Goal: Task Accomplishment & Management: Complete application form

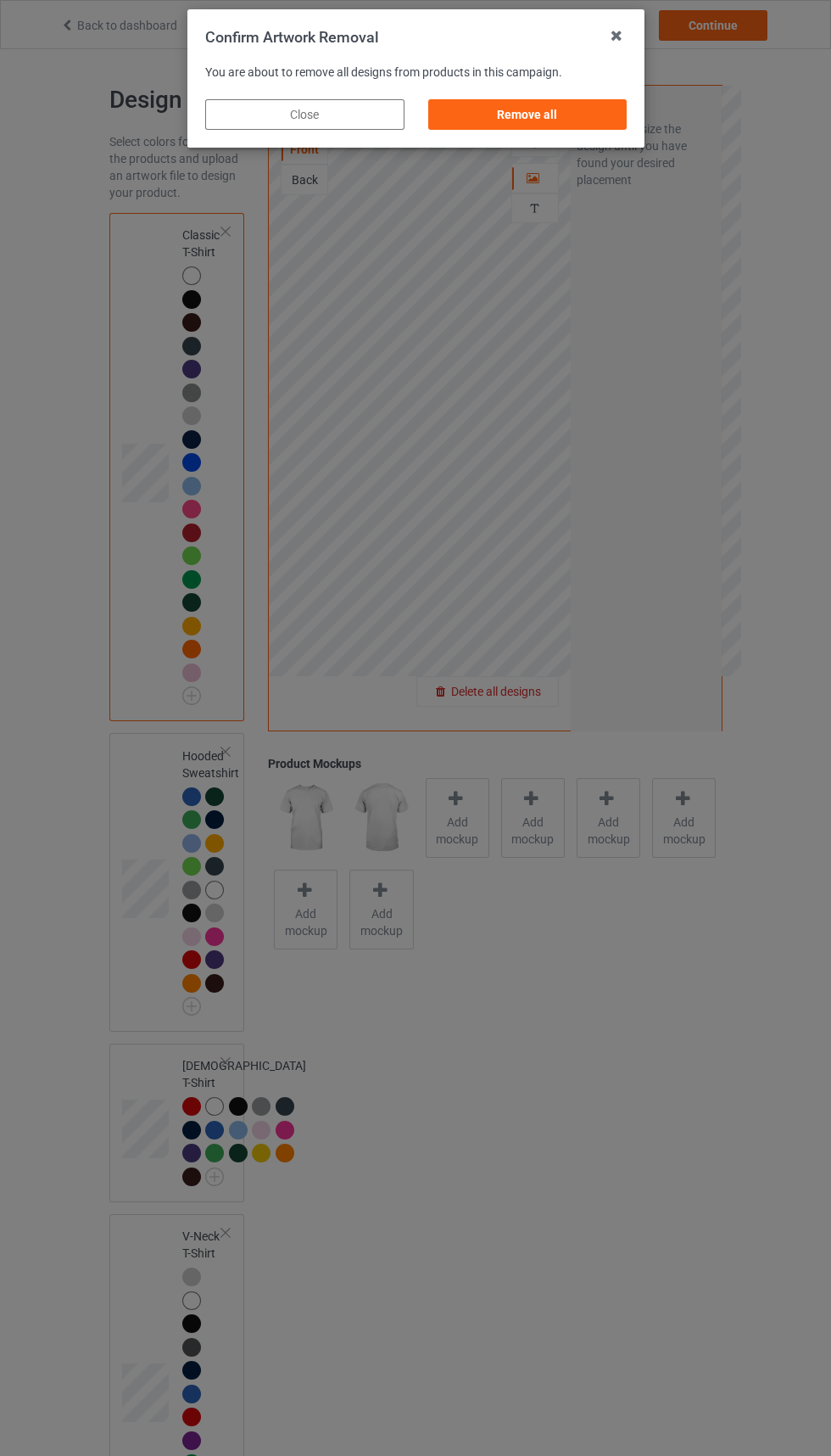
click at [564, 101] on div "Remove all" at bounding box center [526, 114] width 199 height 30
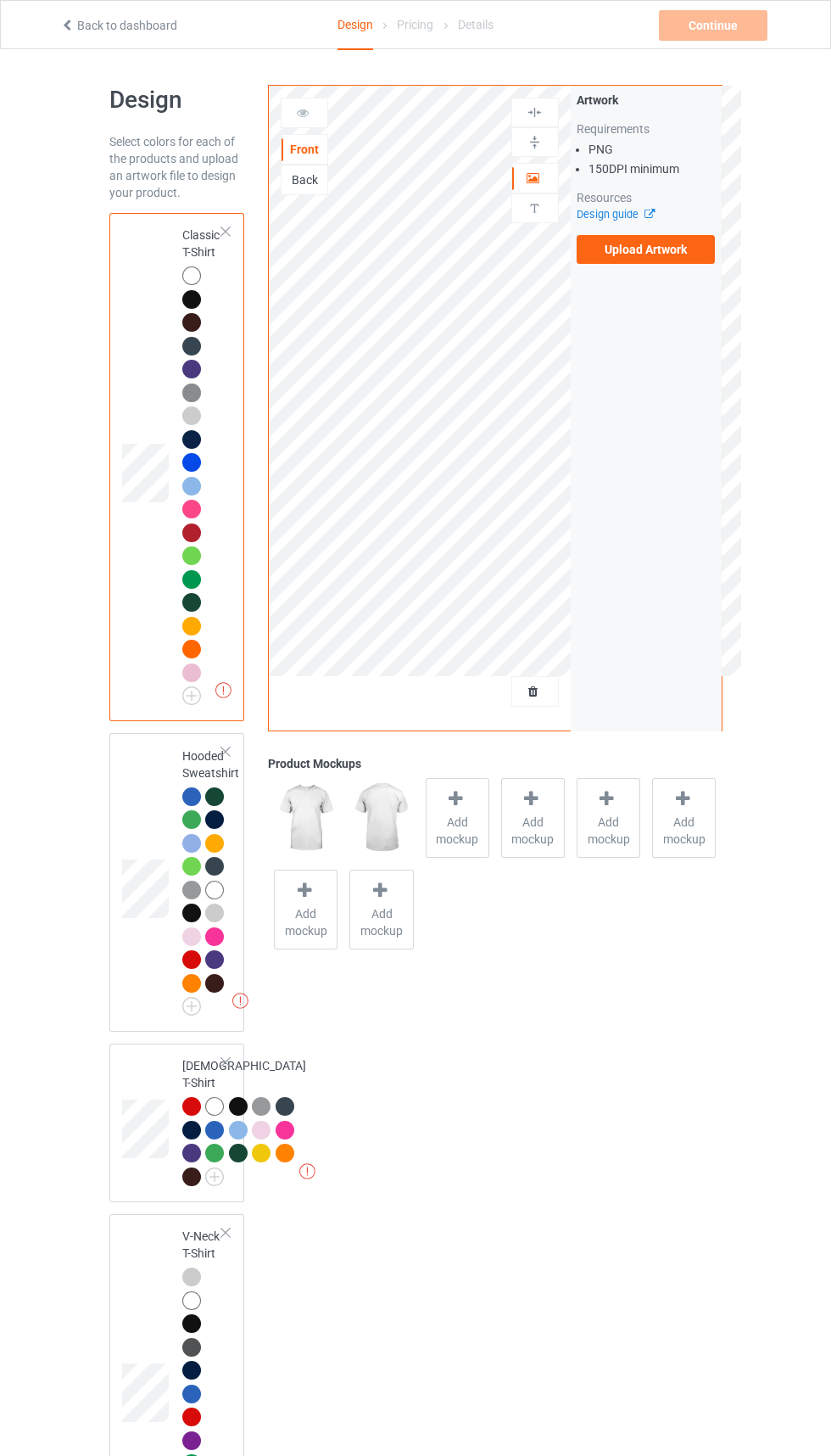
click at [314, 171] on div "Back" at bounding box center [305, 180] width 47 height 30
click at [299, 185] on div "Back" at bounding box center [305, 179] width 46 height 17
click at [317, 160] on div "Front" at bounding box center [305, 148] width 47 height 30
click at [297, 159] on div "Front" at bounding box center [305, 148] width 47 height 30
click at [302, 152] on div "Front" at bounding box center [305, 148] width 46 height 17
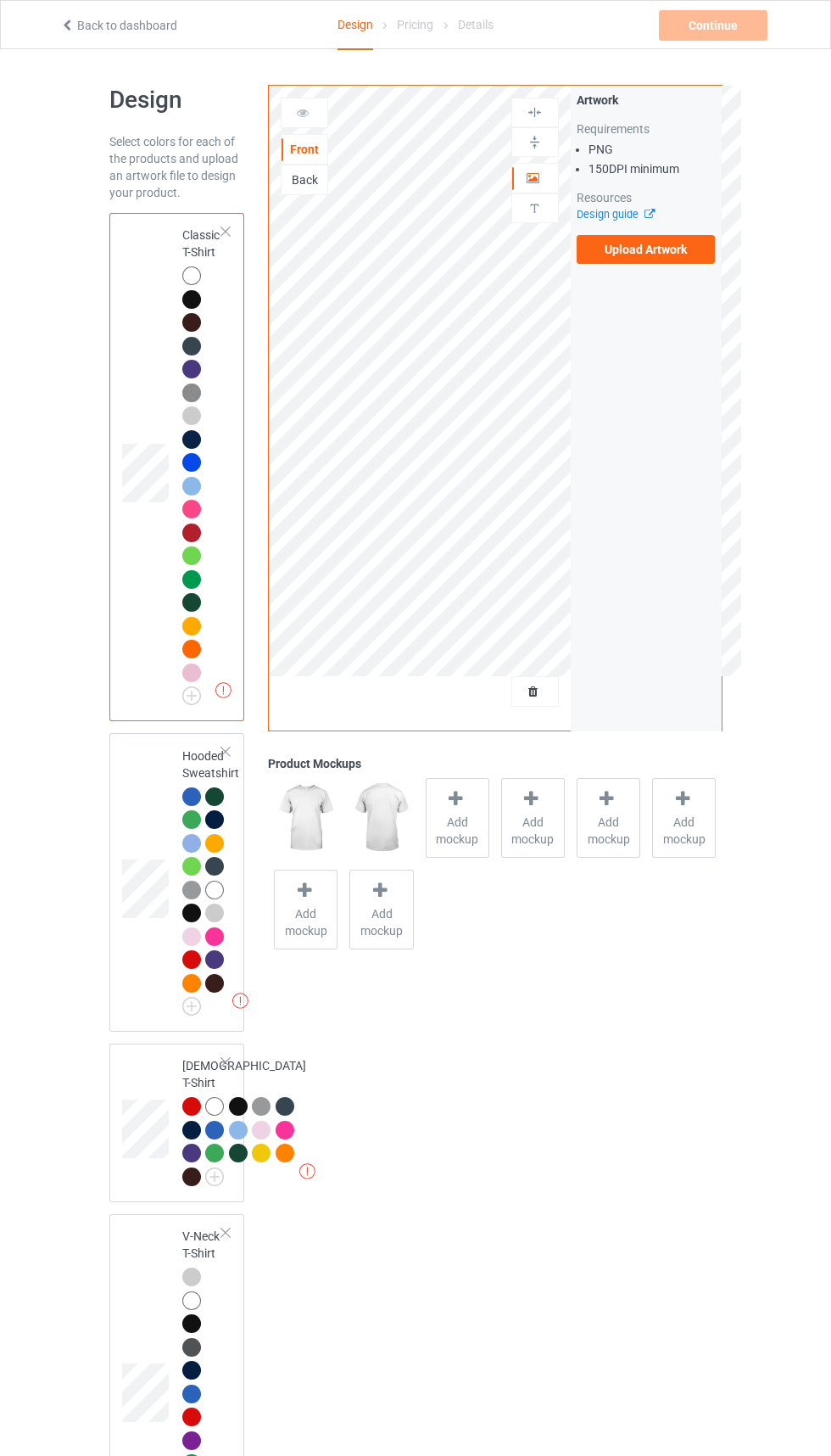
click at [649, 249] on label "Upload Artwork" at bounding box center [646, 249] width 139 height 28
click at [0, 0] on input "Upload Artwork" at bounding box center [0, 0] width 0 height 0
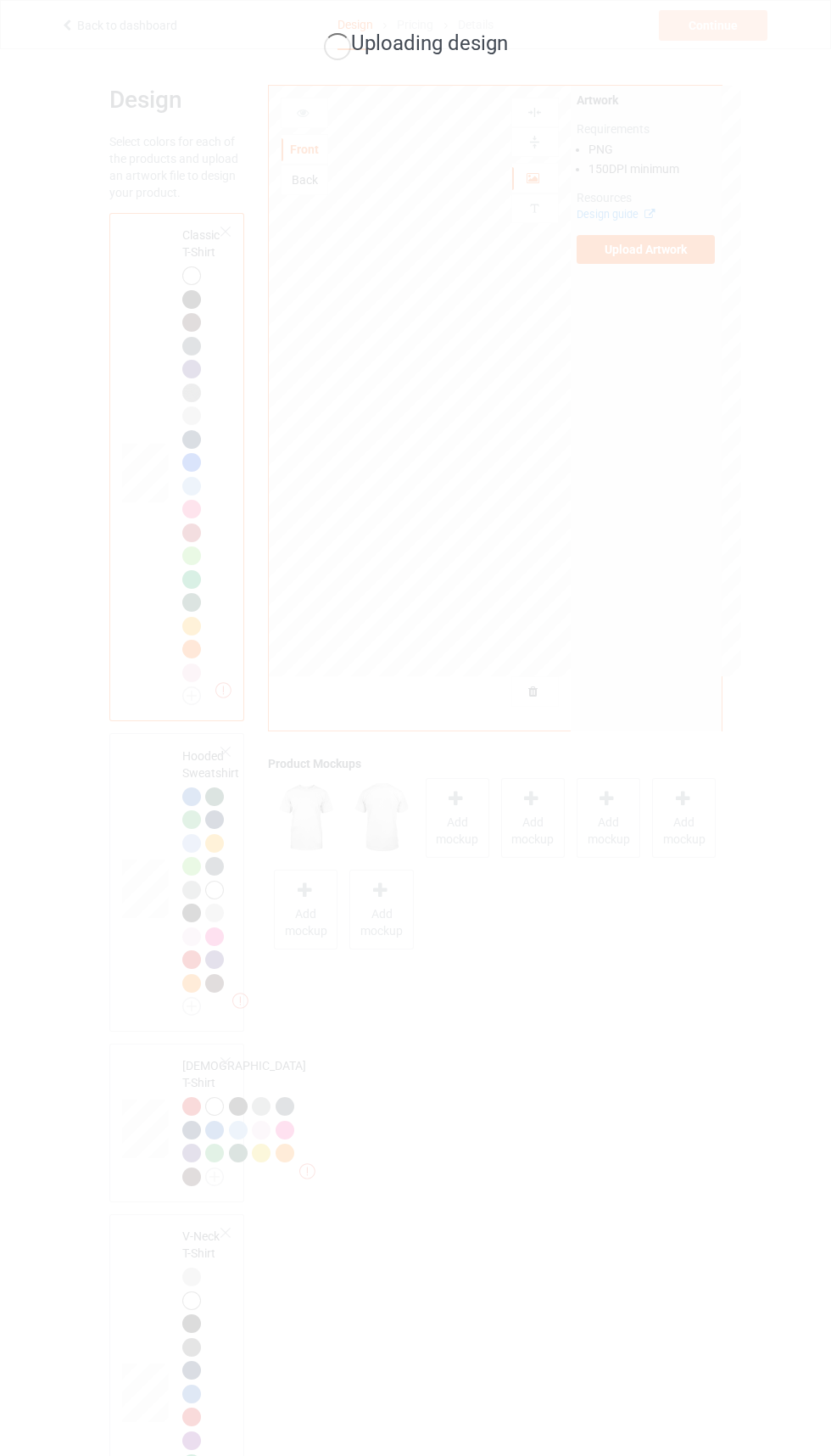
click at [569, 1071] on div "Uploading design" at bounding box center [416, 728] width 831 height 1456
click at [645, 774] on div "Uploading design" at bounding box center [416, 728] width 831 height 1456
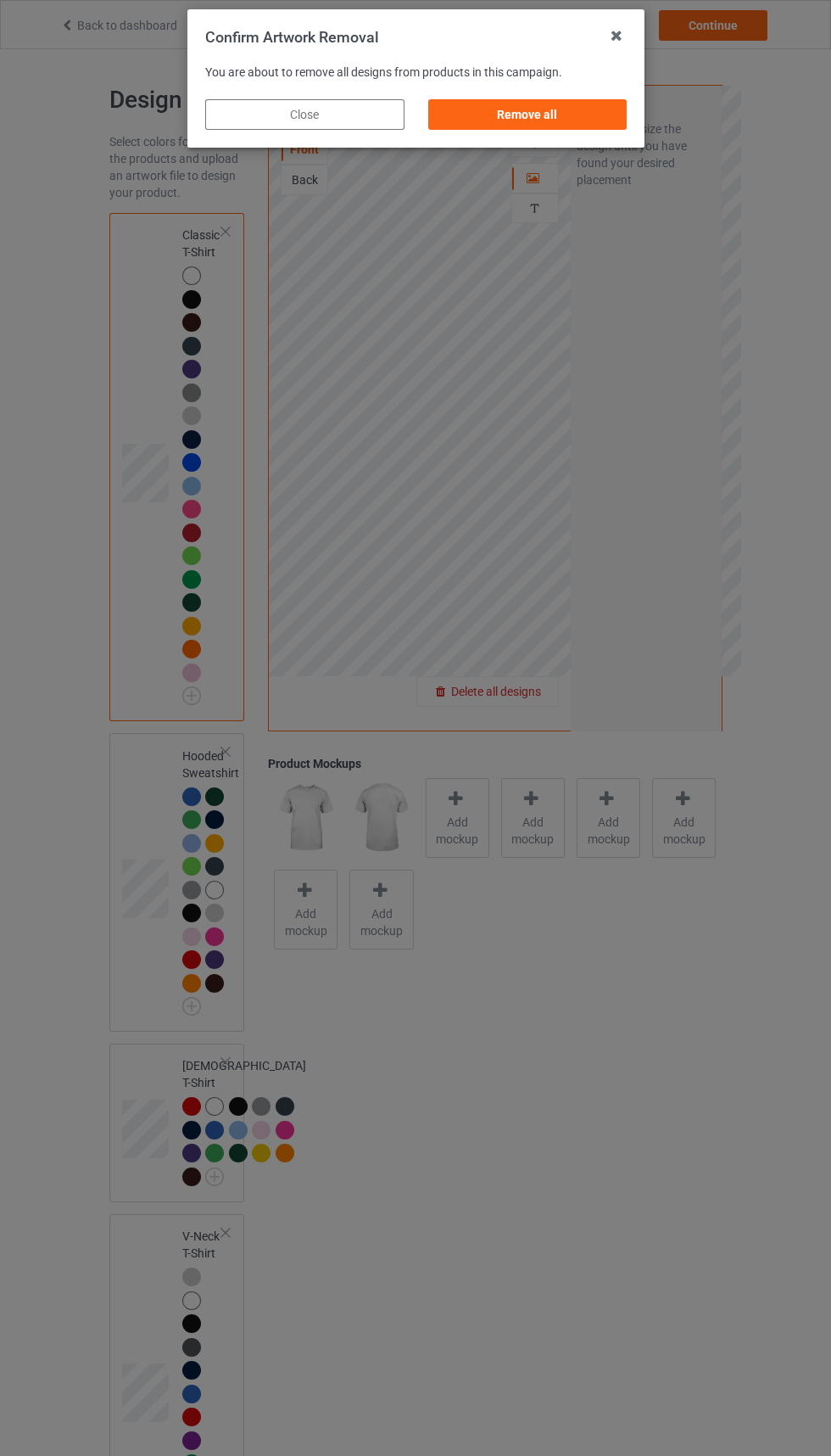
click at [563, 101] on div "Remove all" at bounding box center [526, 114] width 199 height 30
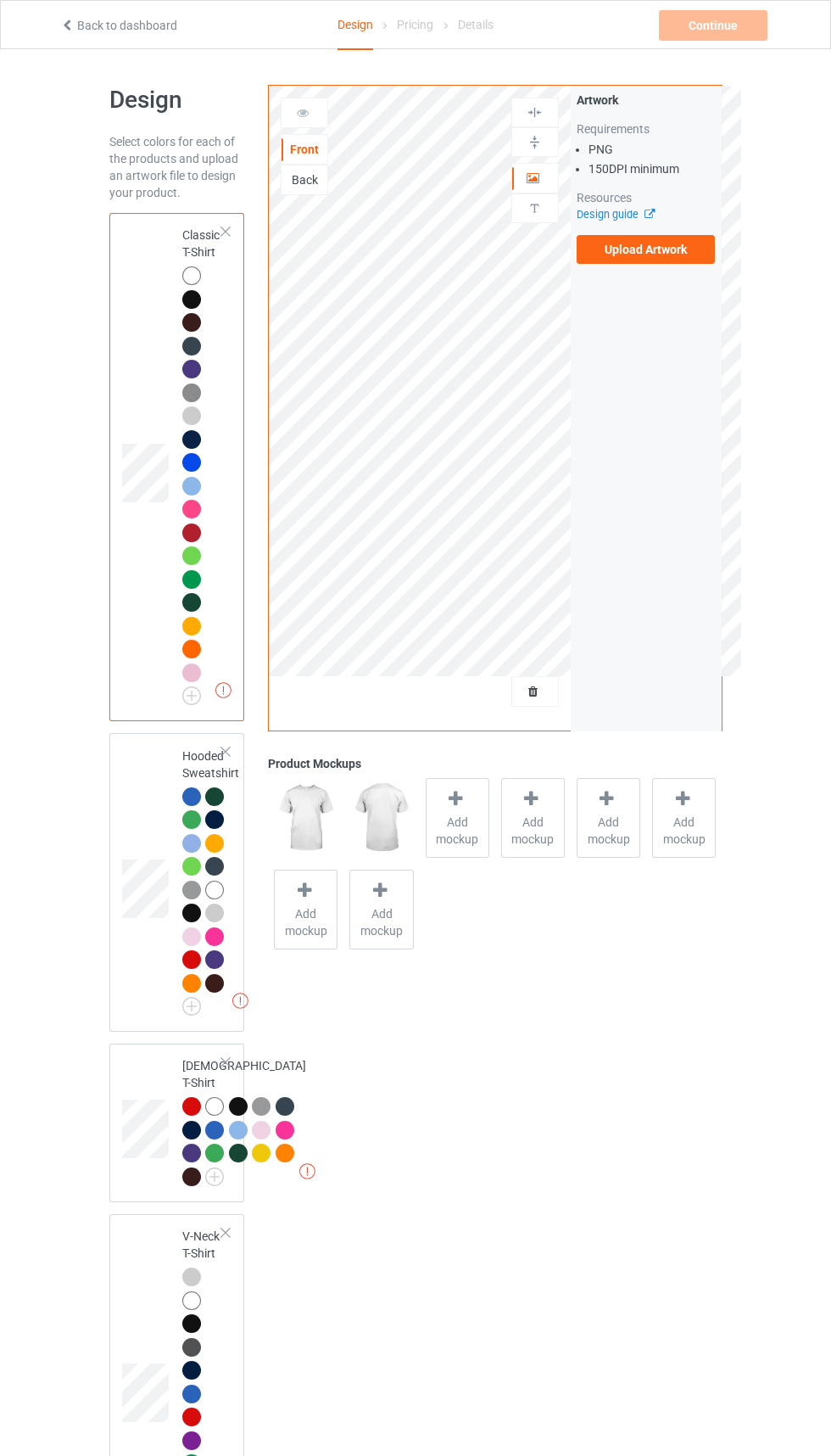
click at [314, 195] on div "Back" at bounding box center [305, 180] width 47 height 30
click at [308, 186] on div "Back" at bounding box center [305, 179] width 46 height 17
click at [305, 162] on div "Front" at bounding box center [305, 148] width 47 height 30
click at [292, 165] on div "Front" at bounding box center [305, 148] width 47 height 30
click at [303, 167] on div "Back" at bounding box center [305, 180] width 47 height 30
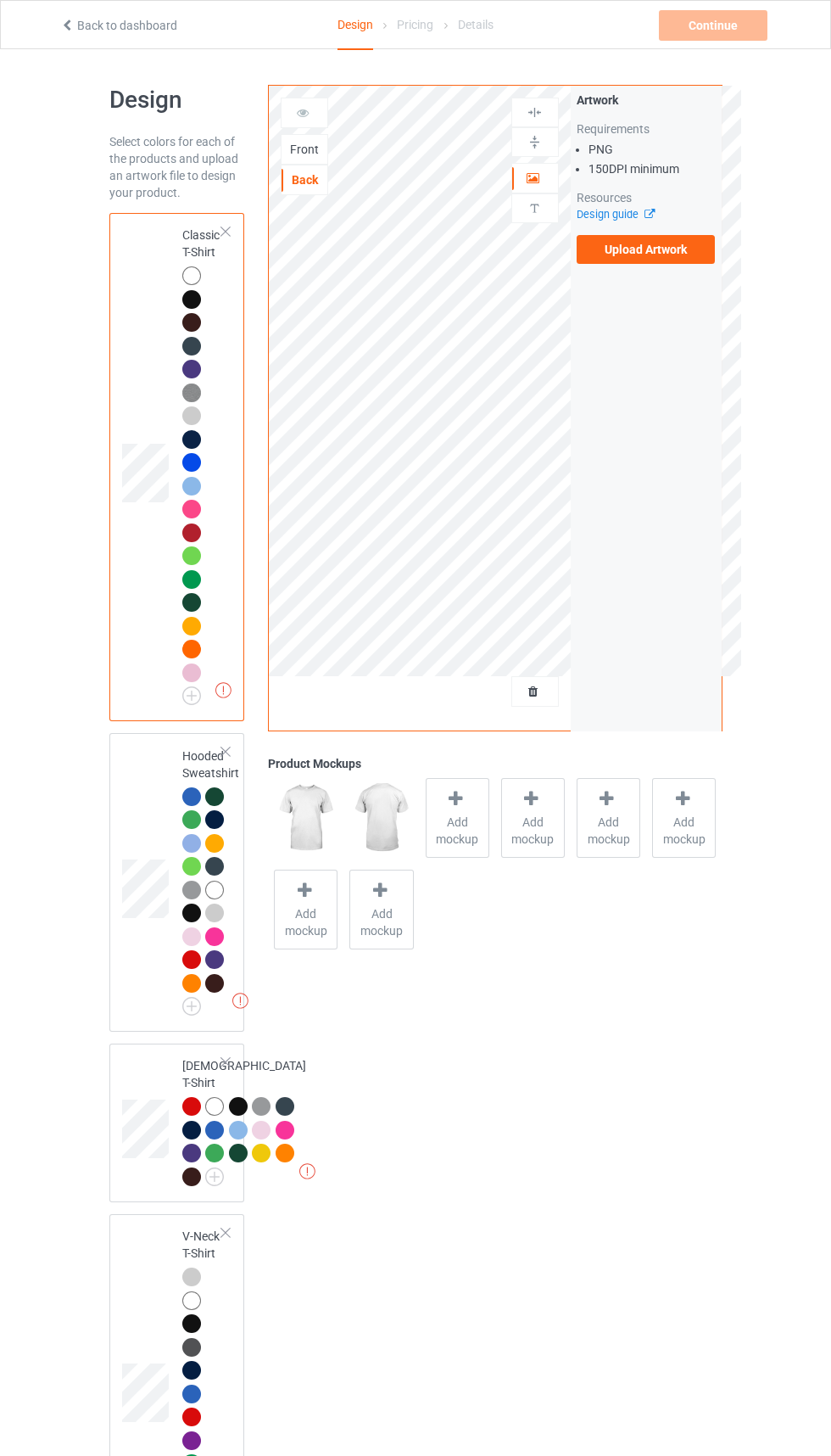
click at [307, 168] on div "Back" at bounding box center [305, 180] width 47 height 30
click at [305, 149] on div "Front" at bounding box center [305, 148] width 46 height 17
click at [670, 252] on label "Upload Artwork" at bounding box center [646, 249] width 139 height 28
click at [0, 0] on input "Upload Artwork" at bounding box center [0, 0] width 0 height 0
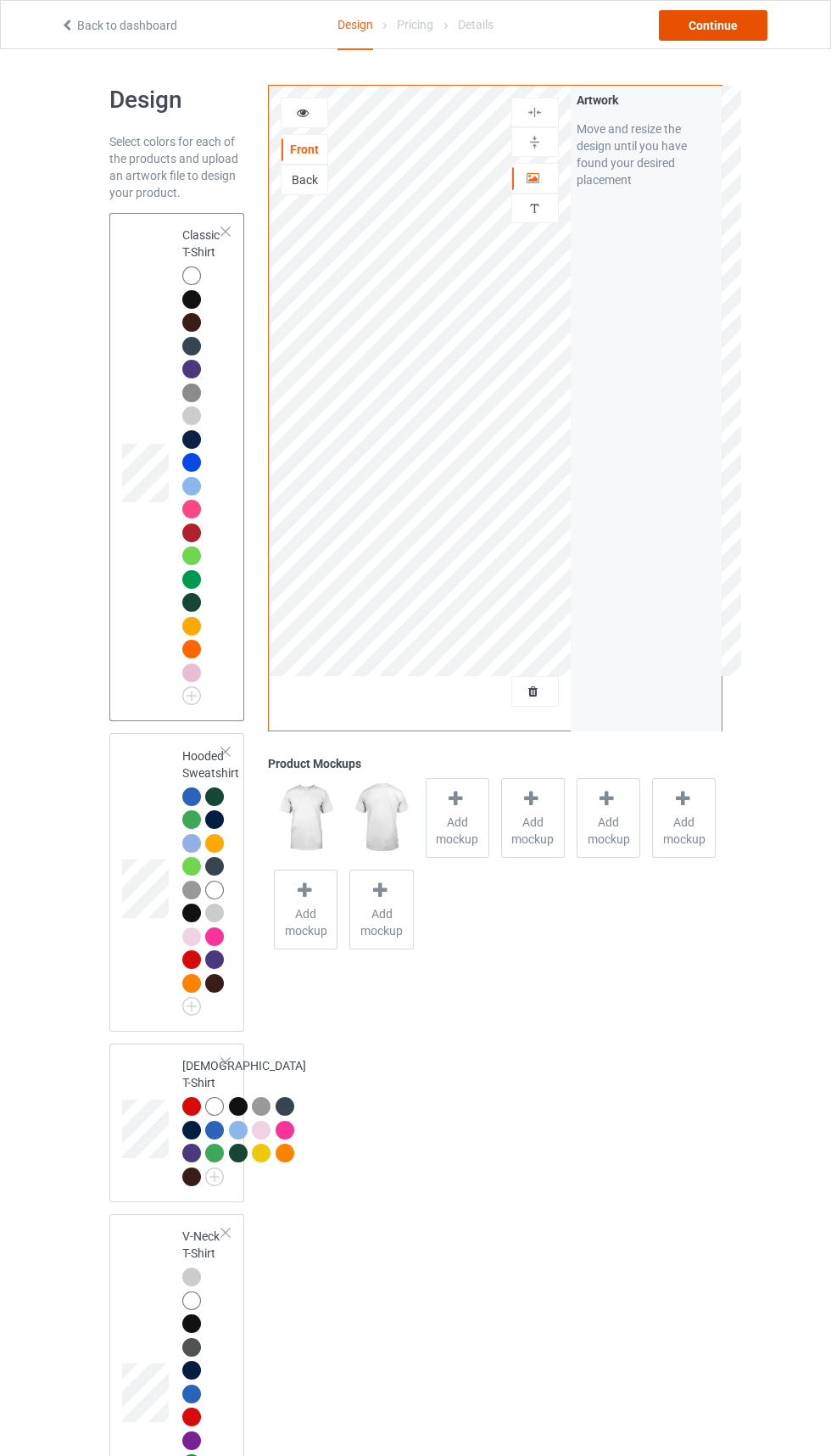
click at [711, 25] on div "Continue" at bounding box center [713, 25] width 109 height 30
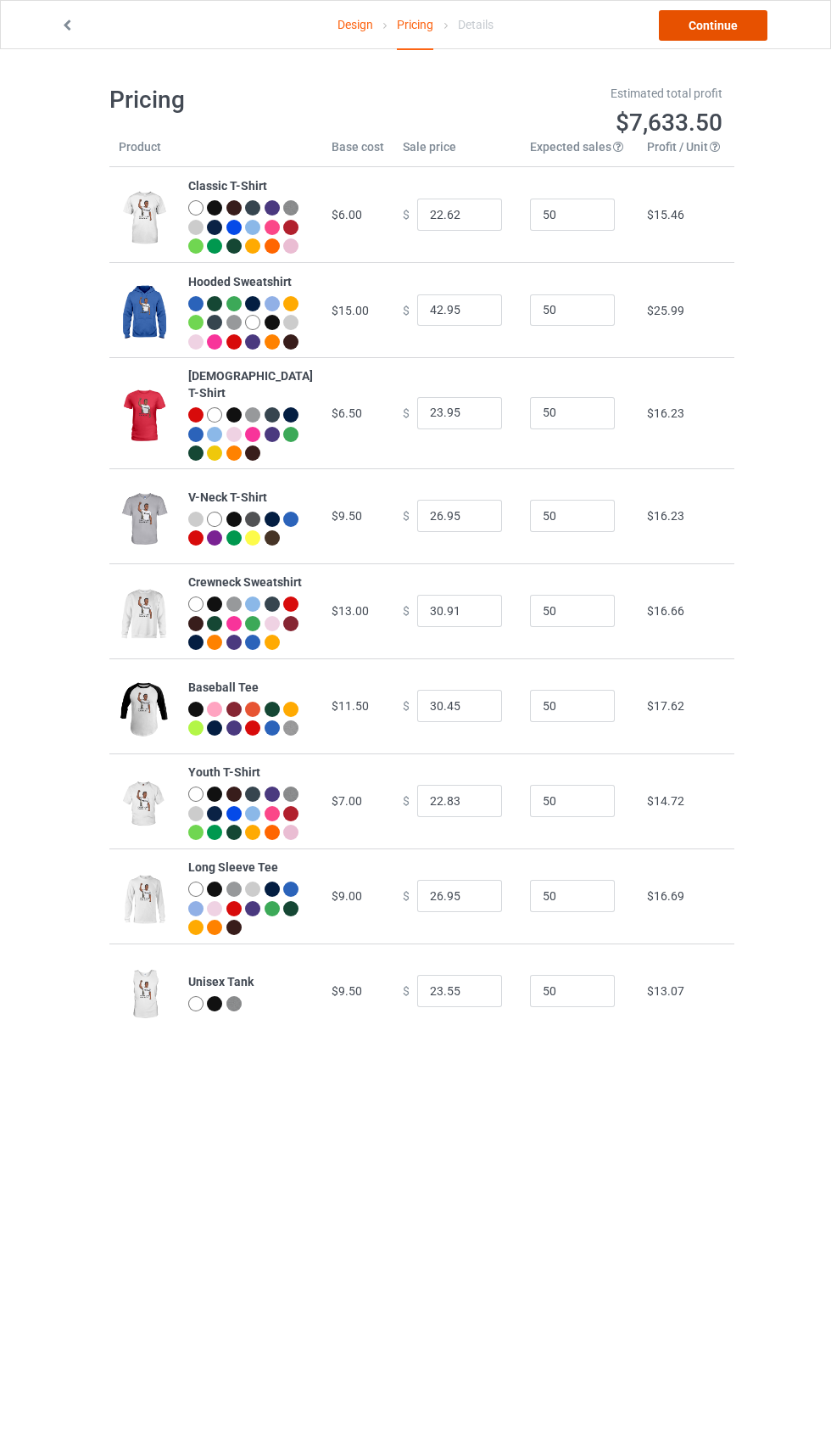
click at [735, 28] on link "Continue" at bounding box center [713, 25] width 109 height 30
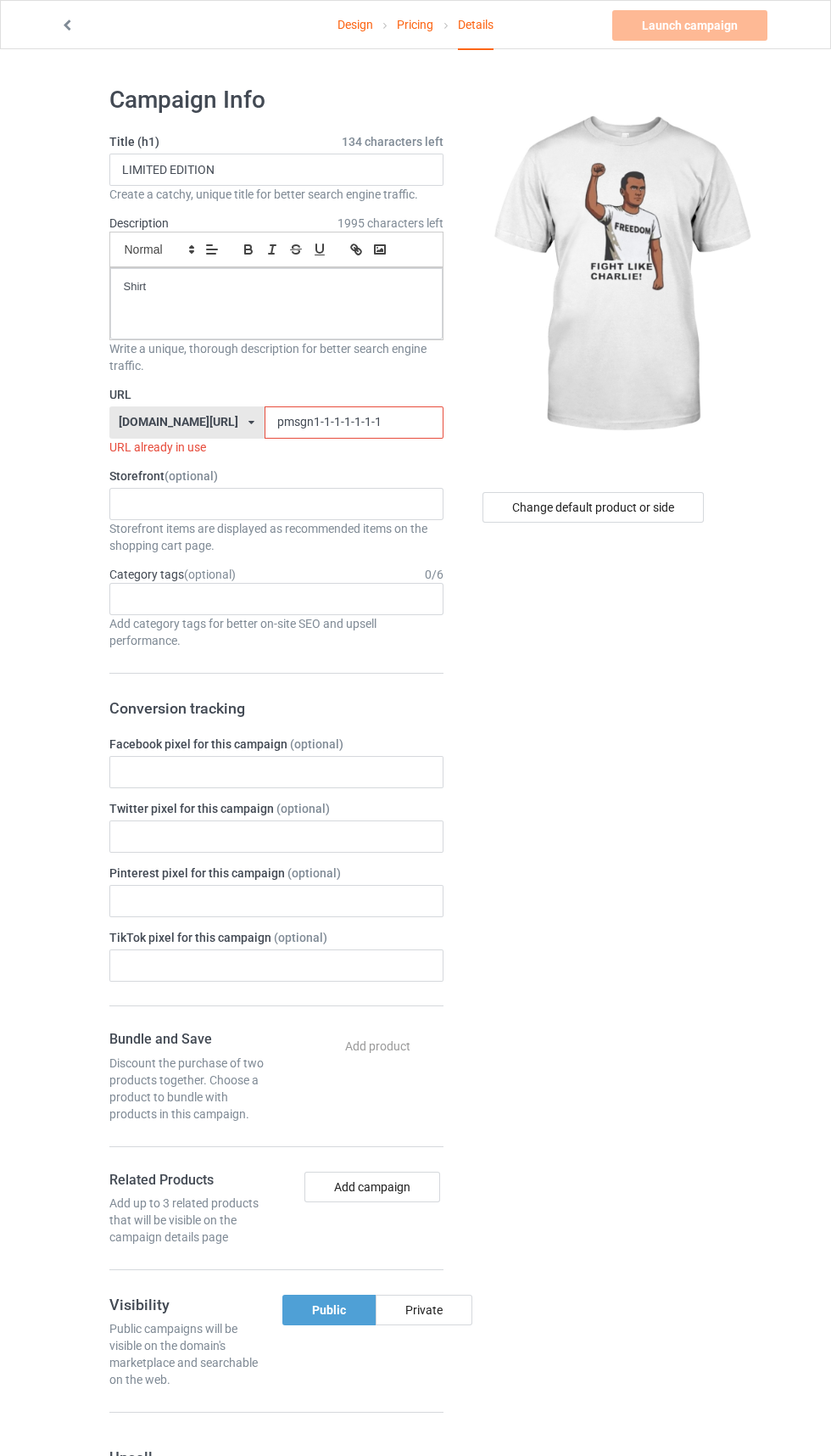
click at [374, 420] on input "pmsgn1-1-1-1-1-1-1" at bounding box center [354, 422] width 179 height 32
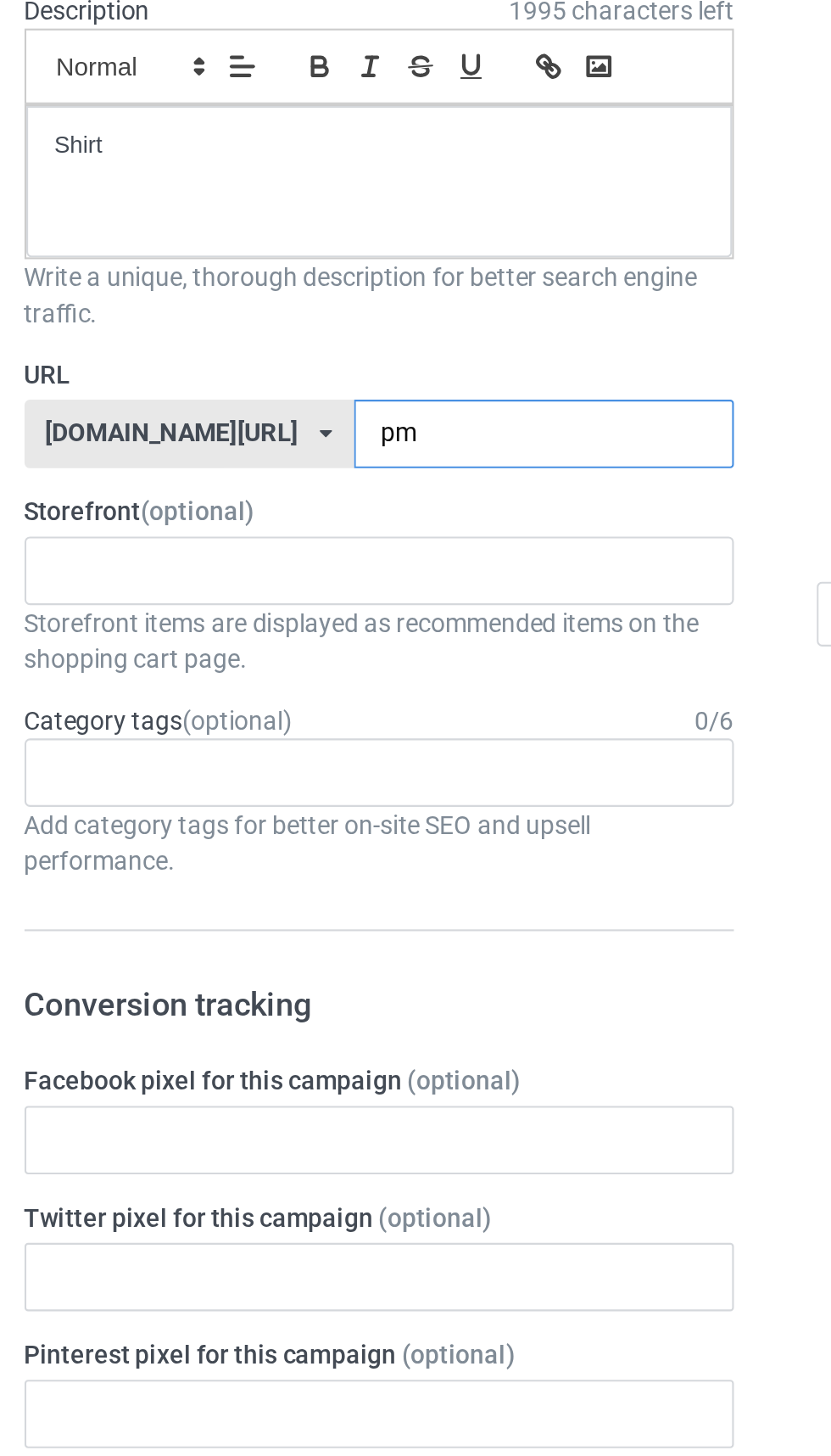
type input "p"
click at [336, 415] on input "text" at bounding box center [354, 422] width 179 height 32
type input "Chrrrp"
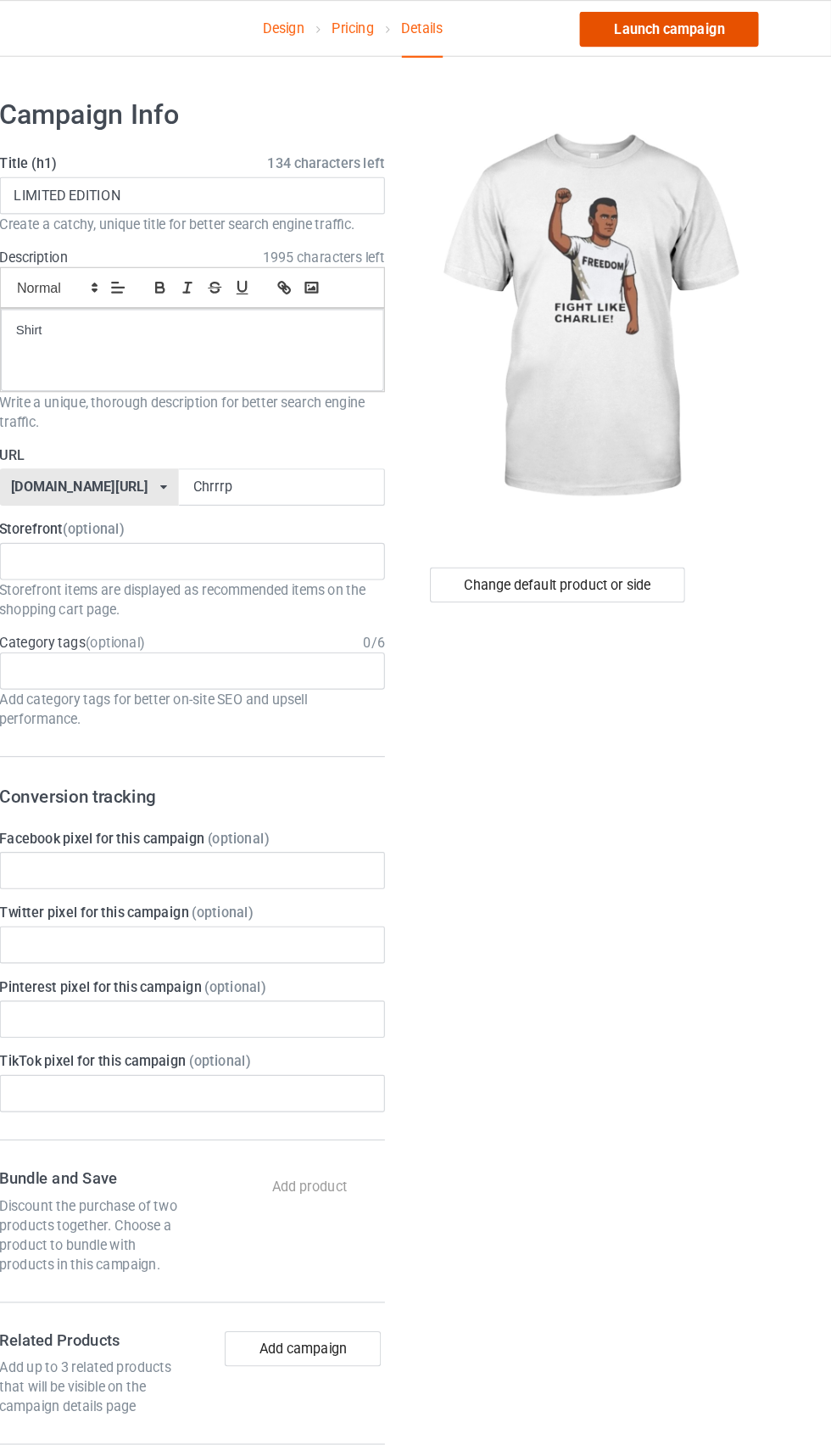
click at [723, 26] on link "Launch campaign" at bounding box center [691, 25] width 155 height 30
